Goal: Complete application form: Complete application form

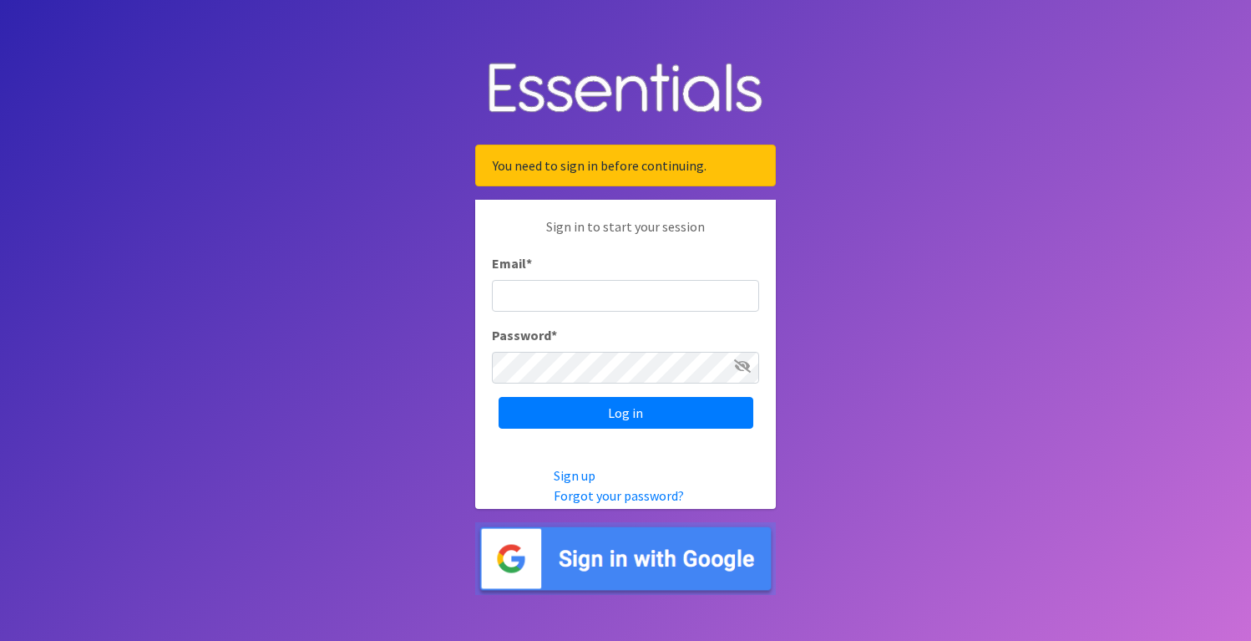
click at [608, 294] on input "Email *" at bounding box center [625, 296] width 267 height 32
type input "[DOMAIN_NAME][EMAIL_ADDRESS][DOMAIN_NAME]"
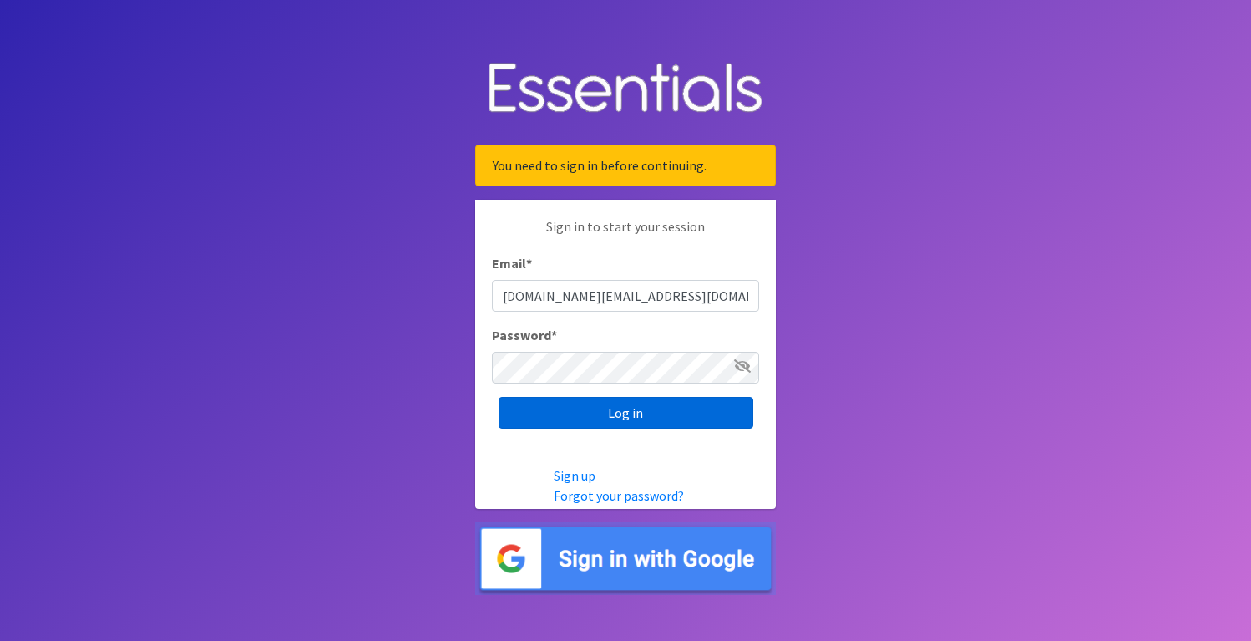
click at [551, 406] on input "Log in" at bounding box center [626, 413] width 255 height 32
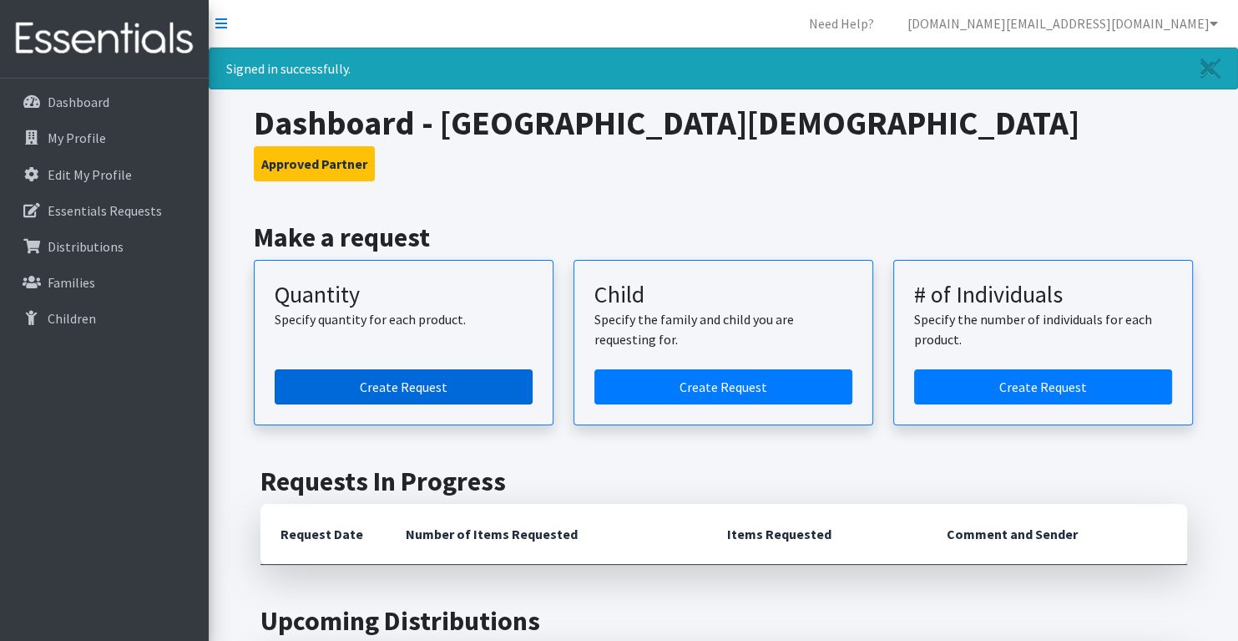
click at [423, 380] on link "Create Request" at bounding box center [404, 386] width 258 height 35
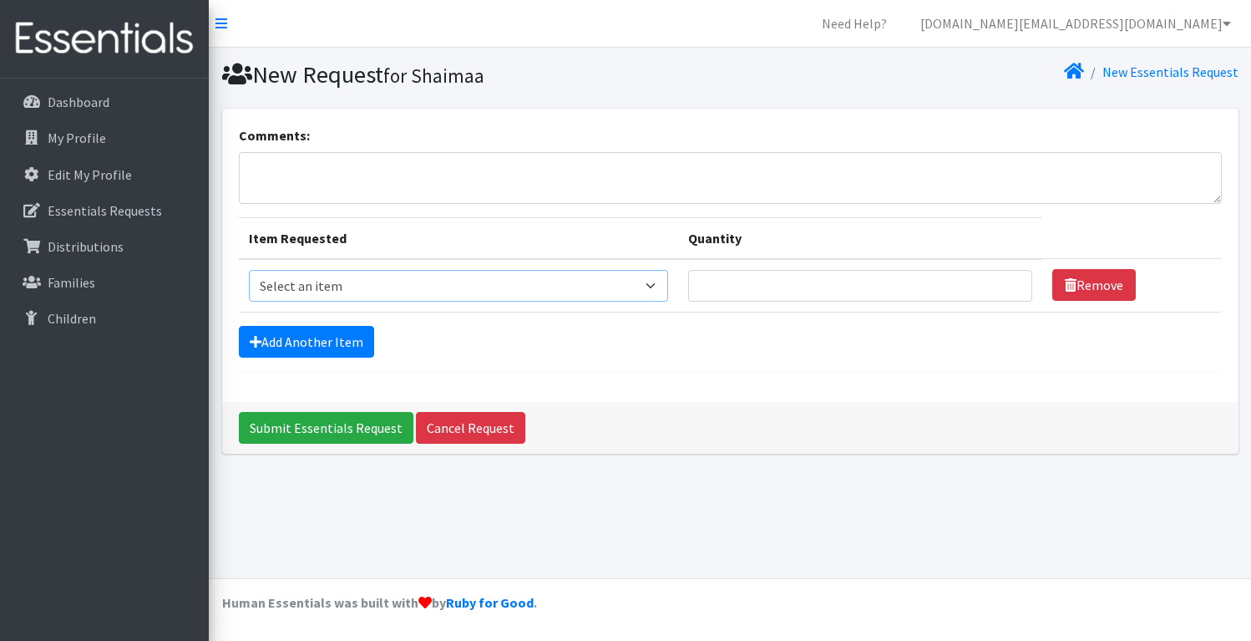
click at [622, 290] on select "Select an item Baby Formula Kids (Newborn) Kids (Preemie) Kids (Size 1) Kids (S…" at bounding box center [459, 286] width 420 height 32
select select "442"
click at [249, 270] on select "Select an item Baby Formula Kids (Newborn) Kids (Preemie) Kids (Size 1) Kids (S…" at bounding box center [459, 286] width 420 height 32
click at [342, 342] on link "Add Another Item" at bounding box center [306, 342] width 135 height 32
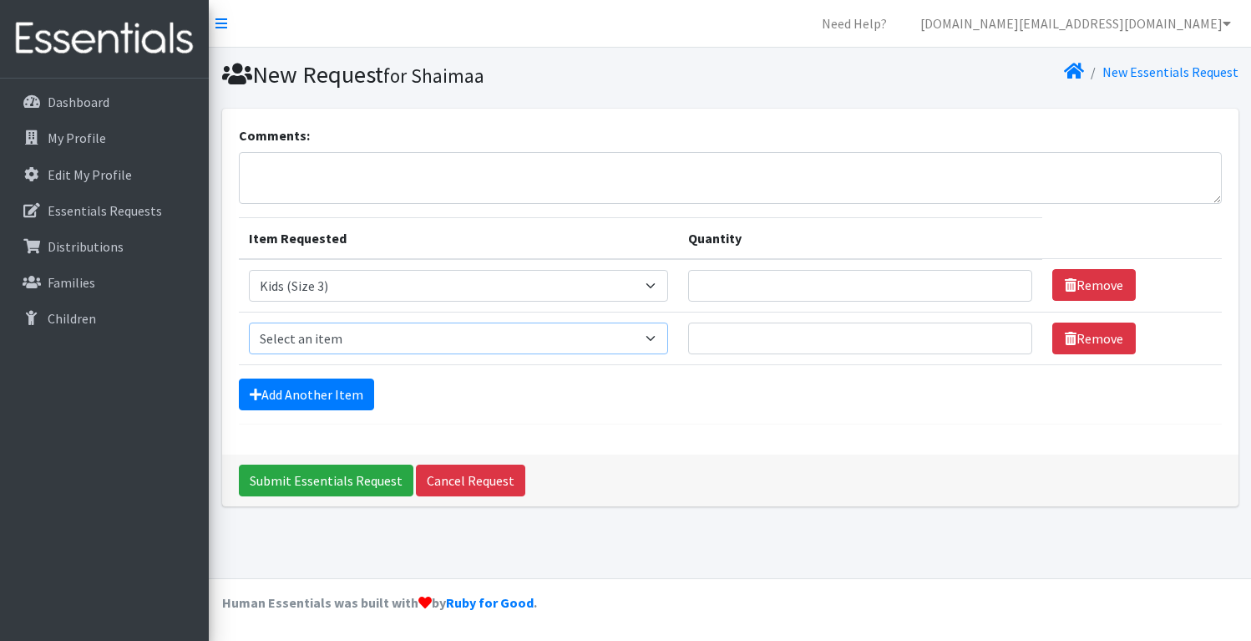
click at [429, 322] on select "Select an item Baby Formula Kids (Newborn) Kids (Preemie) Kids (Size 1) Kids (S…" at bounding box center [459, 338] width 420 height 32
select select "459"
click at [249, 322] on select "Select an item Baby Formula Kids (Newborn) Kids (Preemie) Kids (Size 1) Kids (S…" at bounding box center [459, 338] width 420 height 32
click at [271, 405] on link "Add Another Item" at bounding box center [306, 394] width 135 height 32
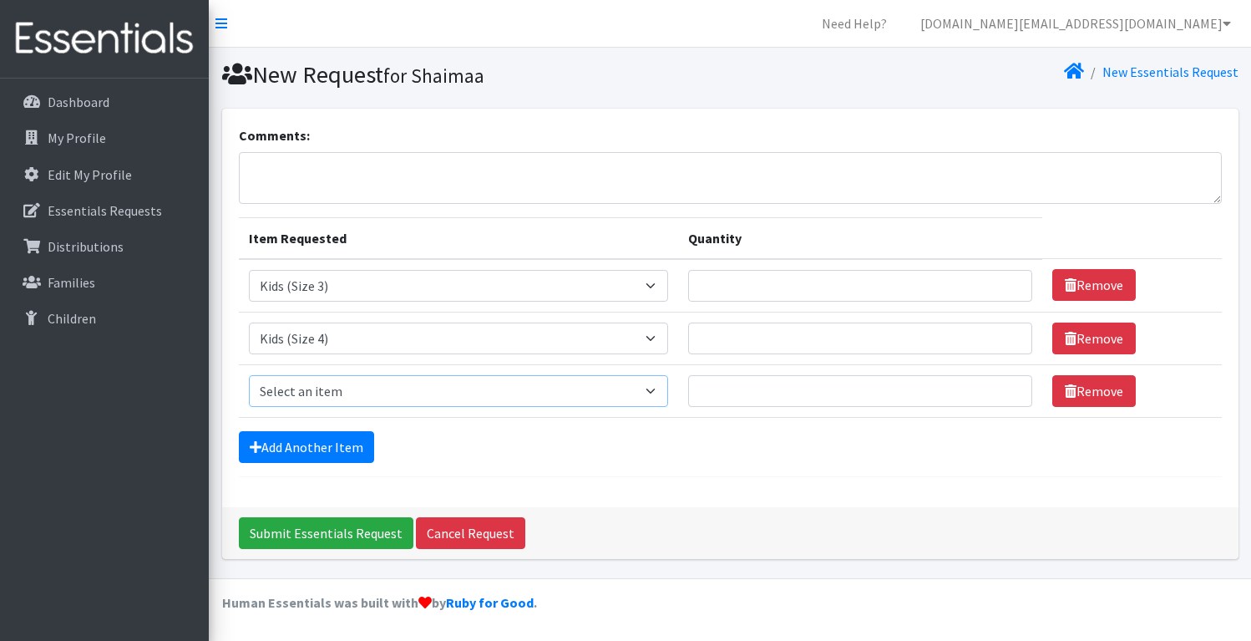
click at [367, 386] on select "Select an item Baby Formula Kids (Newborn) Kids (Preemie) Kids (Size 1) Kids (S…" at bounding box center [459, 391] width 420 height 32
select select "460"
click at [249, 375] on select "Select an item Baby Formula Kids (Newborn) Kids (Preemie) Kids (Size 1) Kids (S…" at bounding box center [459, 391] width 420 height 32
drag, startPoint x: 313, startPoint y: 455, endPoint x: 317, endPoint y: 443, distance: 12.2
click at [313, 454] on link "Add Another Item" at bounding box center [306, 447] width 135 height 32
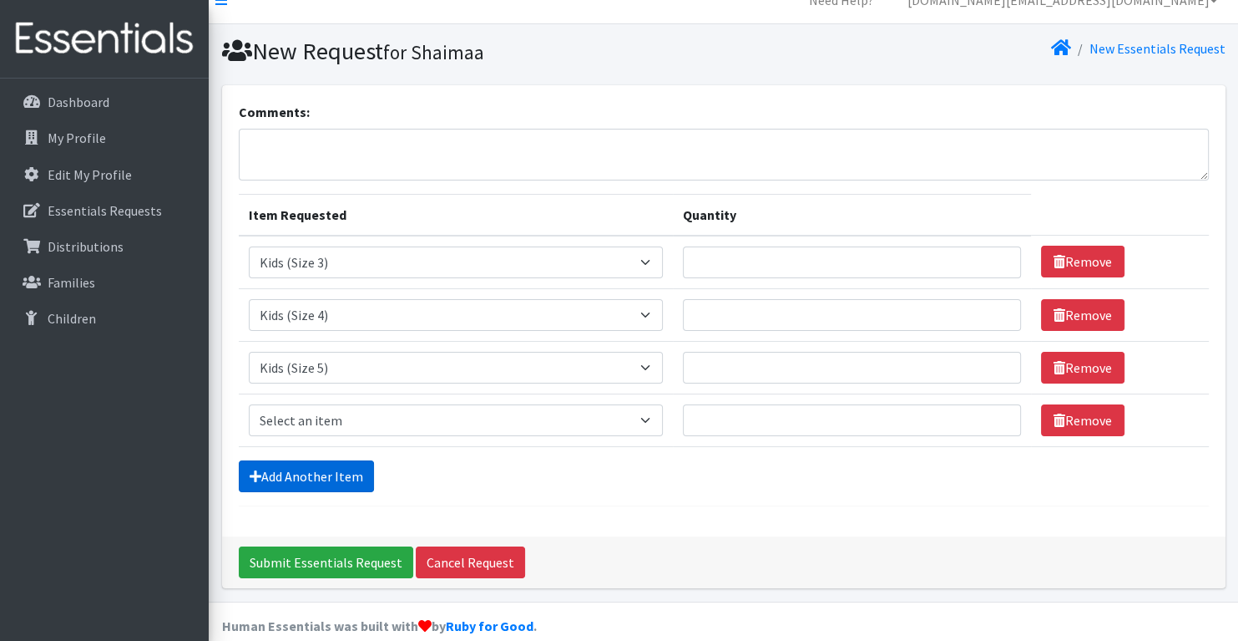
scroll to position [43, 0]
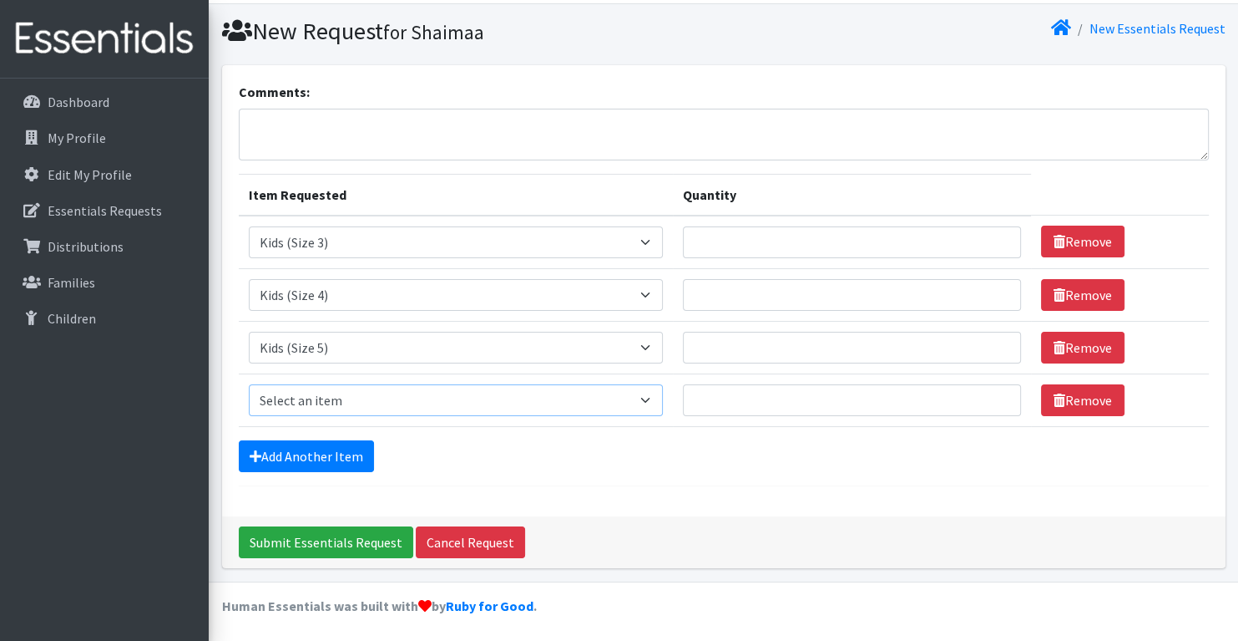
click at [333, 393] on select "Select an item Baby Formula Kids (Newborn) Kids (Preemie) Kids (Size 1) Kids (S…" at bounding box center [456, 400] width 414 height 32
select select "462"
click at [249, 384] on select "Select an item Baby Formula Kids (Newborn) Kids (Preemie) Kids (Size 1) Kids (S…" at bounding box center [456, 400] width 414 height 32
click at [714, 396] on input "Quantity" at bounding box center [852, 400] width 339 height 32
type input "1500"
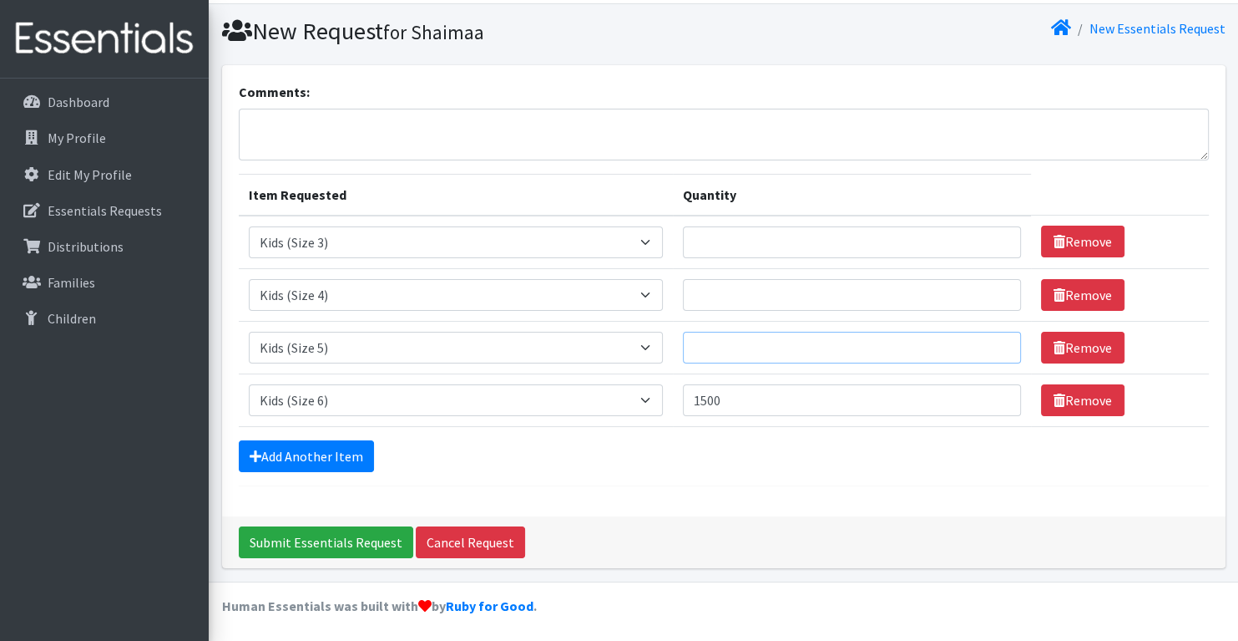
click at [722, 348] on input "Quantity" at bounding box center [852, 348] width 339 height 32
type input "1500"
click at [785, 286] on input "Quantity" at bounding box center [852, 295] width 339 height 32
type input "1500"
click at [745, 241] on input "Quantity" at bounding box center [852, 242] width 339 height 32
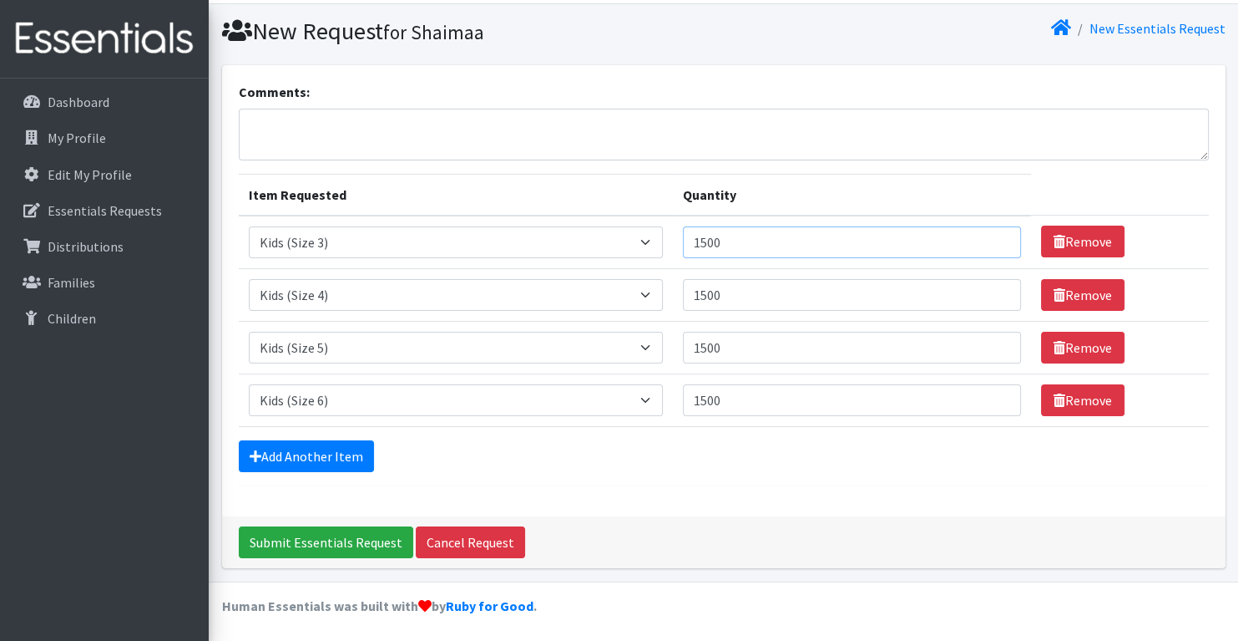
drag, startPoint x: 751, startPoint y: 240, endPoint x: 710, endPoint y: 233, distance: 41.5
click at [710, 233] on input "1500" at bounding box center [852, 242] width 339 height 32
type input "1000"
click at [732, 291] on input "1500" at bounding box center [852, 295] width 339 height 32
type input "1000"
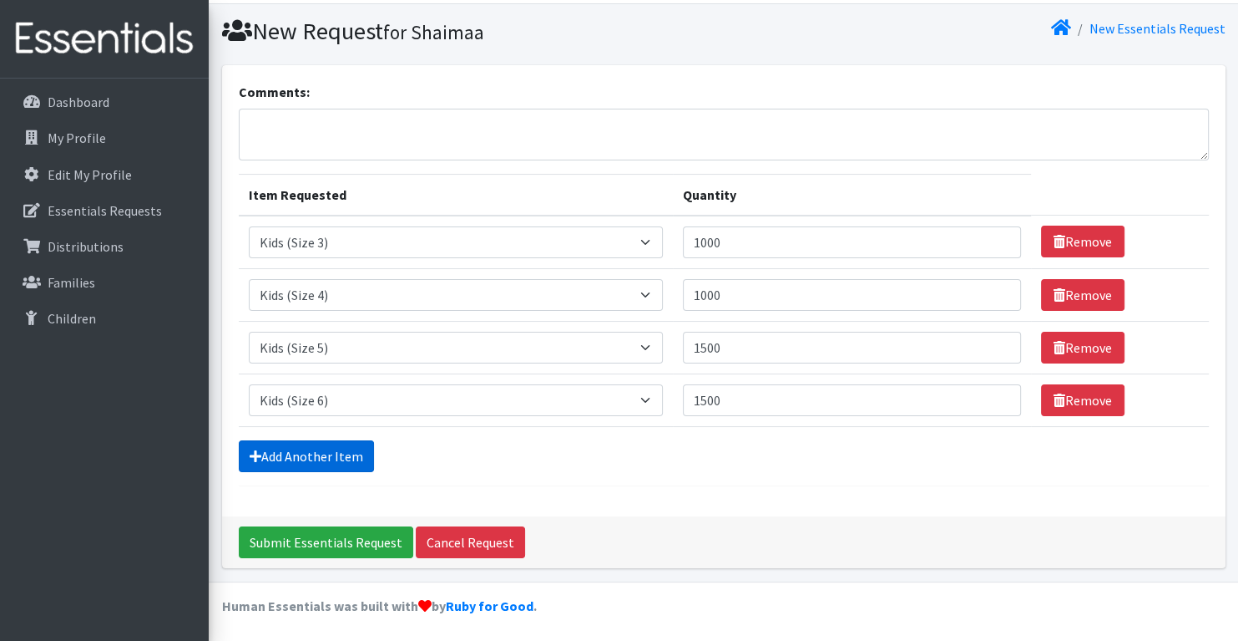
click at [314, 458] on link "Add Another Item" at bounding box center [306, 456] width 135 height 32
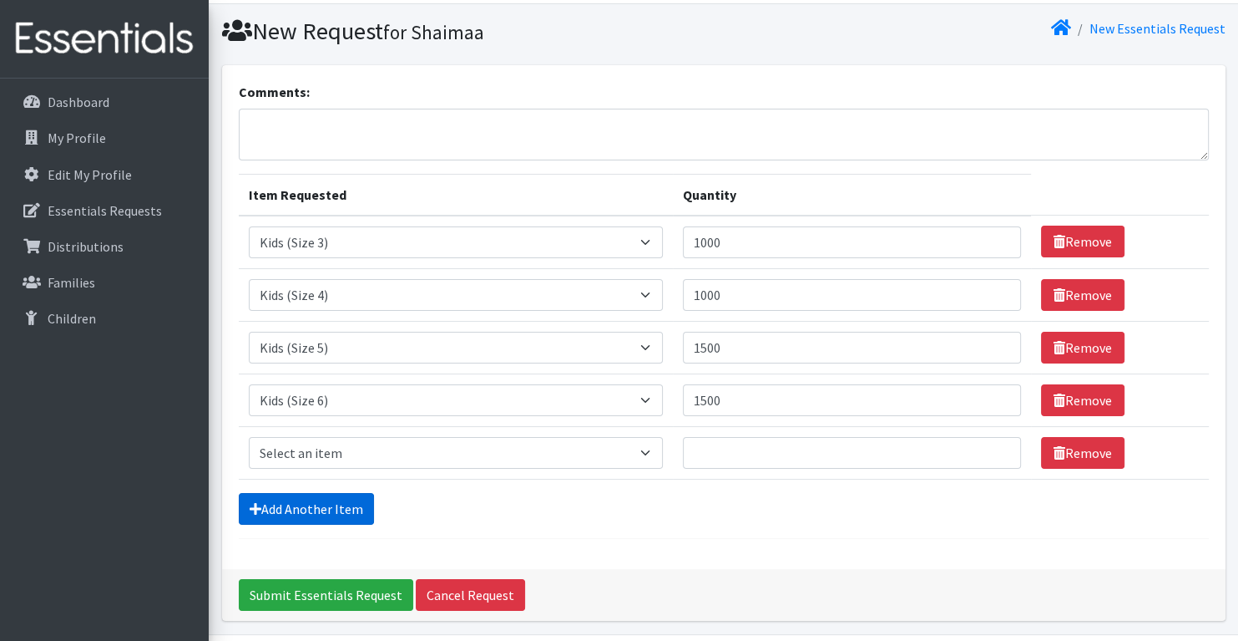
scroll to position [96, 0]
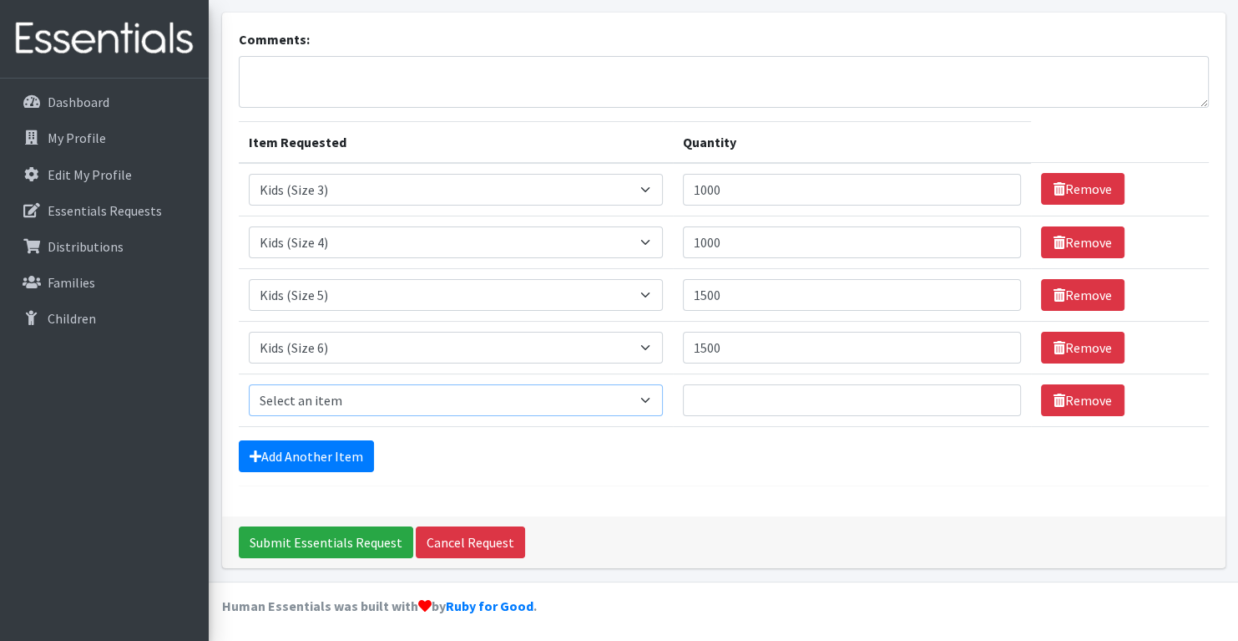
click at [321, 400] on select "Select an item Baby Formula Kids (Newborn) Kids (Preemie) Kids (Size 1) Kids (S…" at bounding box center [456, 400] width 414 height 32
select select "434"
click at [249, 384] on select "Select an item Baby Formula Kids (Newborn) Kids (Preemie) Kids (Size 1) Kids (S…" at bounding box center [456, 400] width 414 height 32
click at [786, 391] on input "Quantity" at bounding box center [852, 400] width 339 height 32
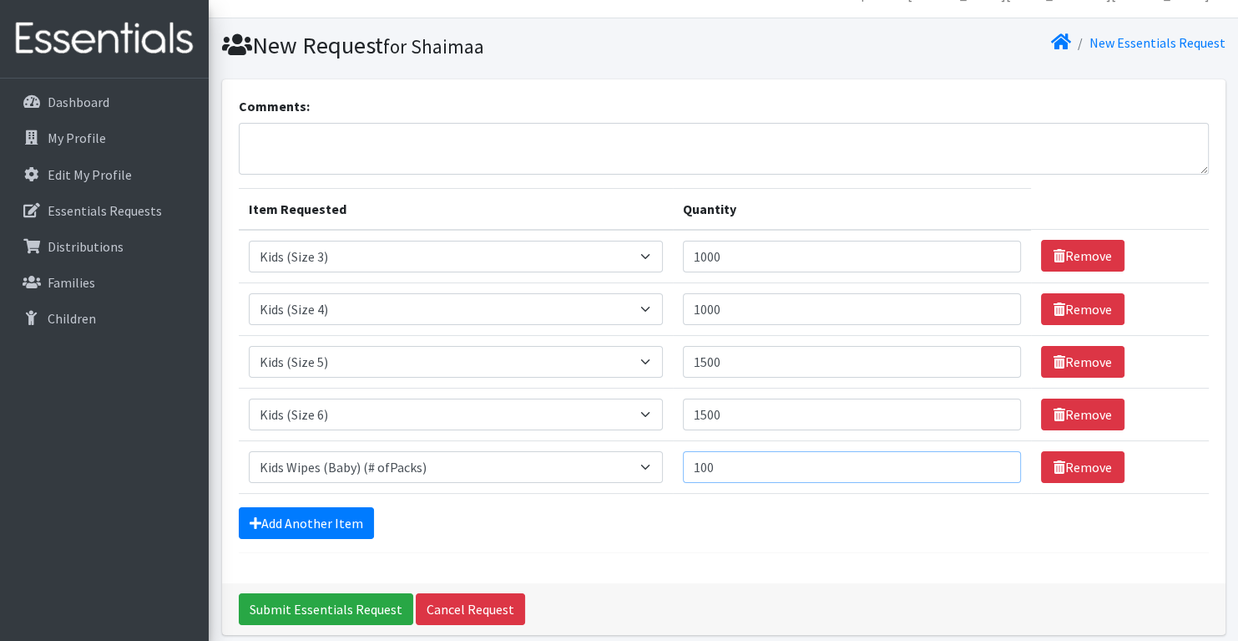
scroll to position [0, 0]
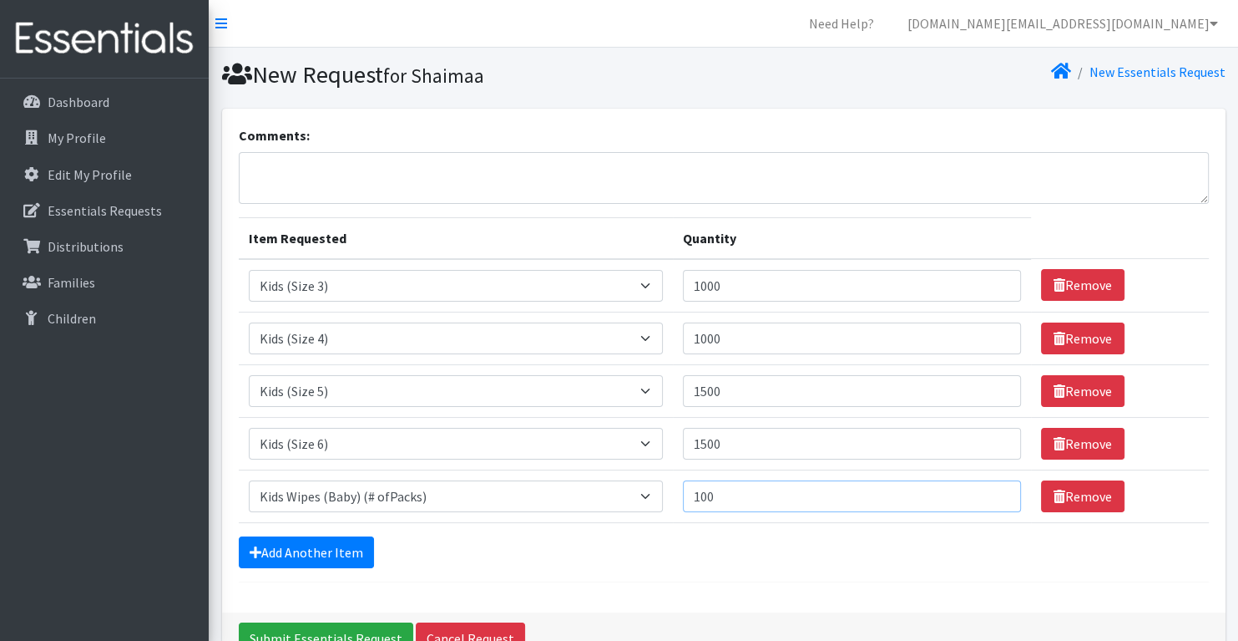
type input "100"
click at [353, 167] on textarea "Comments:" at bounding box center [724, 178] width 970 height 52
click at [291, 174] on textarea "Comments:" at bounding box center [724, 178] width 970 height 52
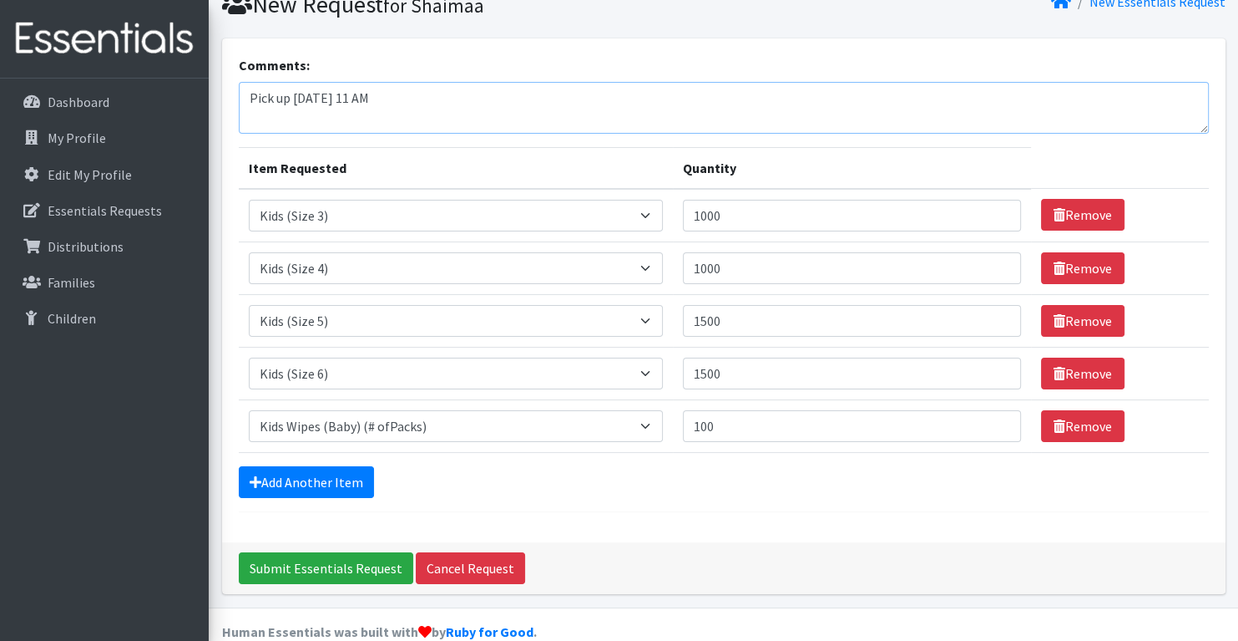
scroll to position [84, 0]
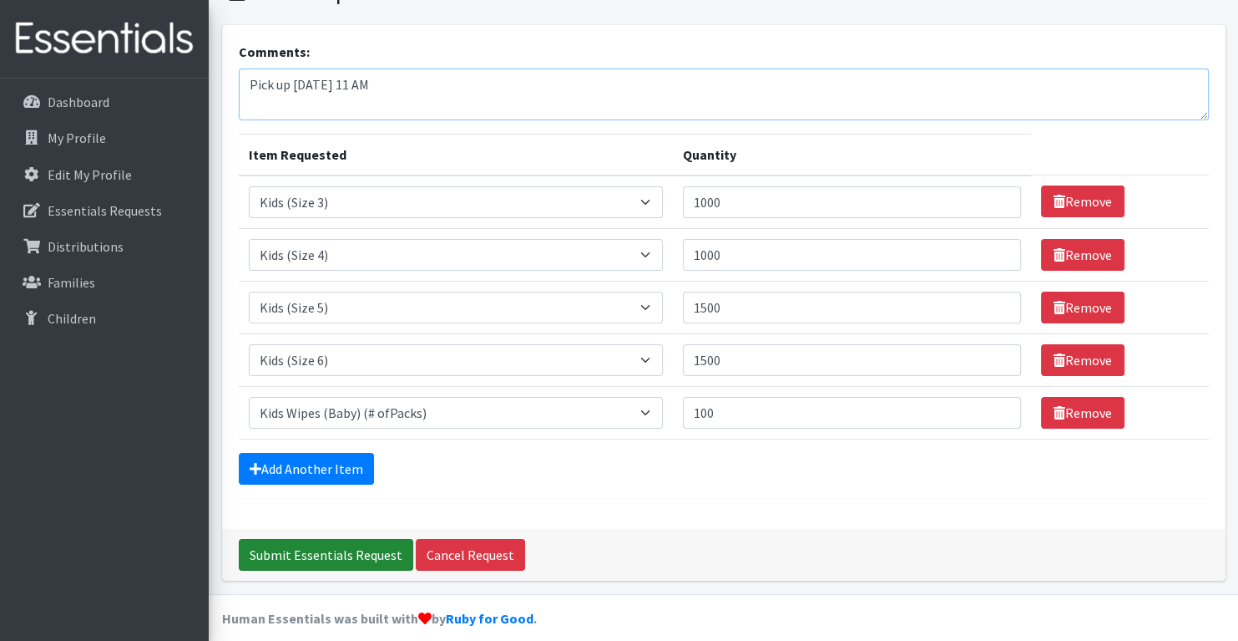
type textarea "Pick up [DATE] 11 AM"
click at [316, 552] on input "Submit Essentials Request" at bounding box center [326, 555] width 175 height 32
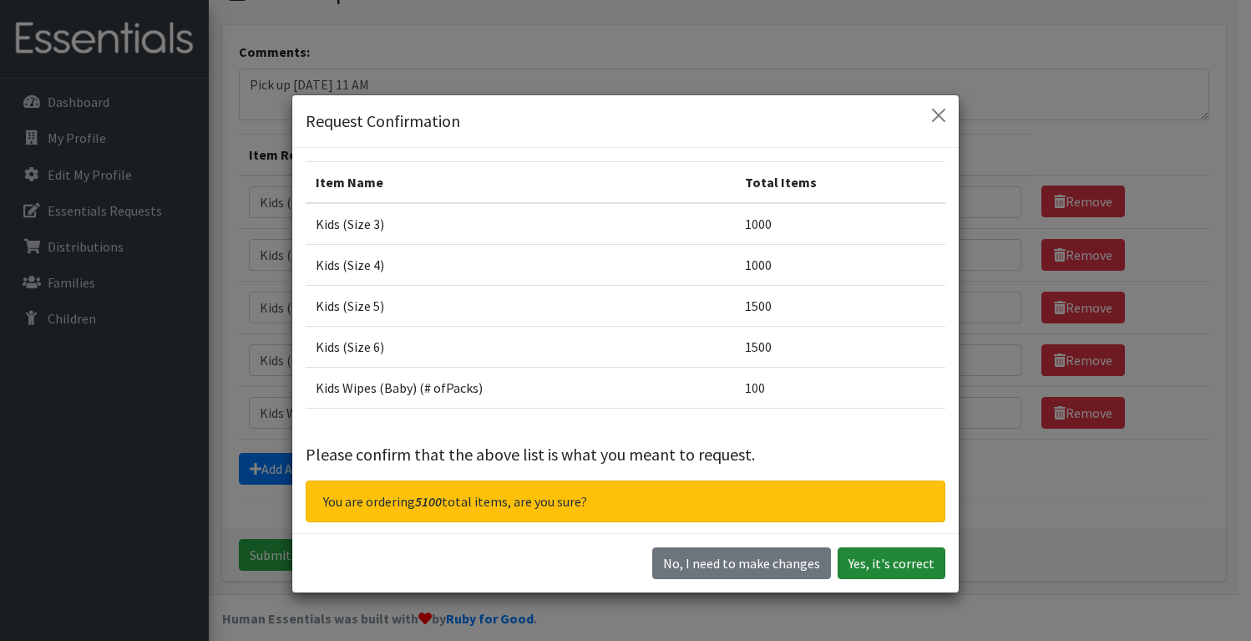
click at [869, 570] on button "Yes, it's correct" at bounding box center [892, 563] width 108 height 32
